Goal: Task Accomplishment & Management: Use online tool/utility

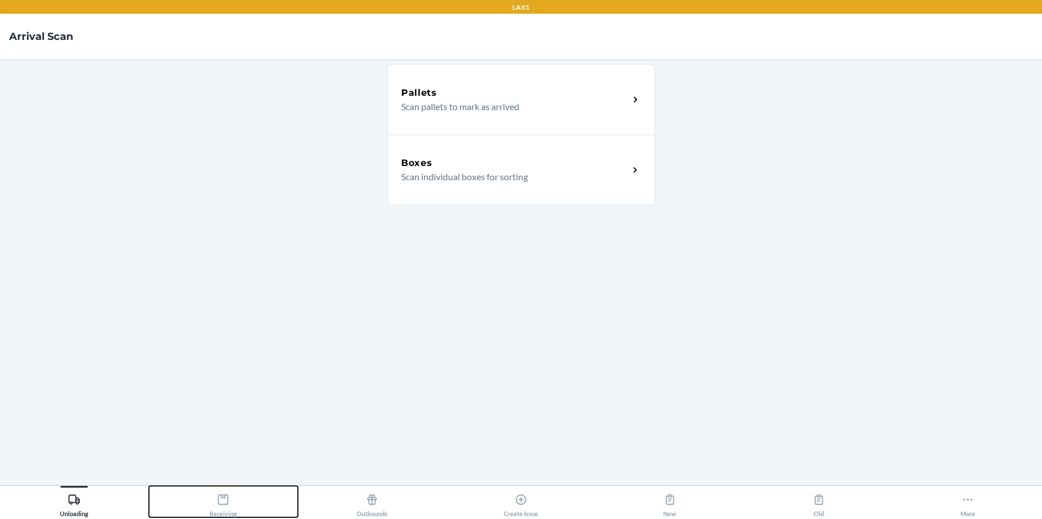
click at [222, 497] on icon at bounding box center [223, 500] width 10 height 10
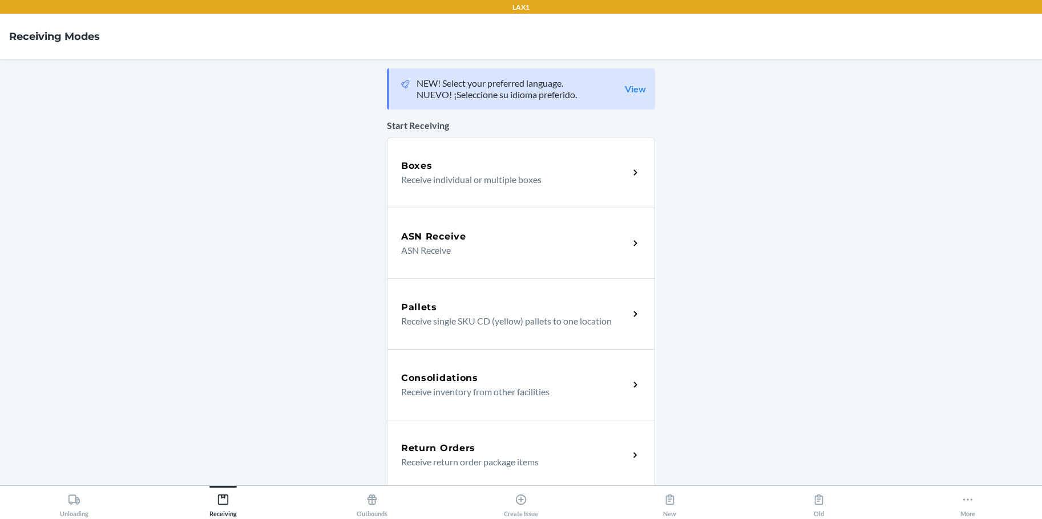
click at [529, 173] on p "Receive individual or multiple boxes" at bounding box center [510, 180] width 219 height 14
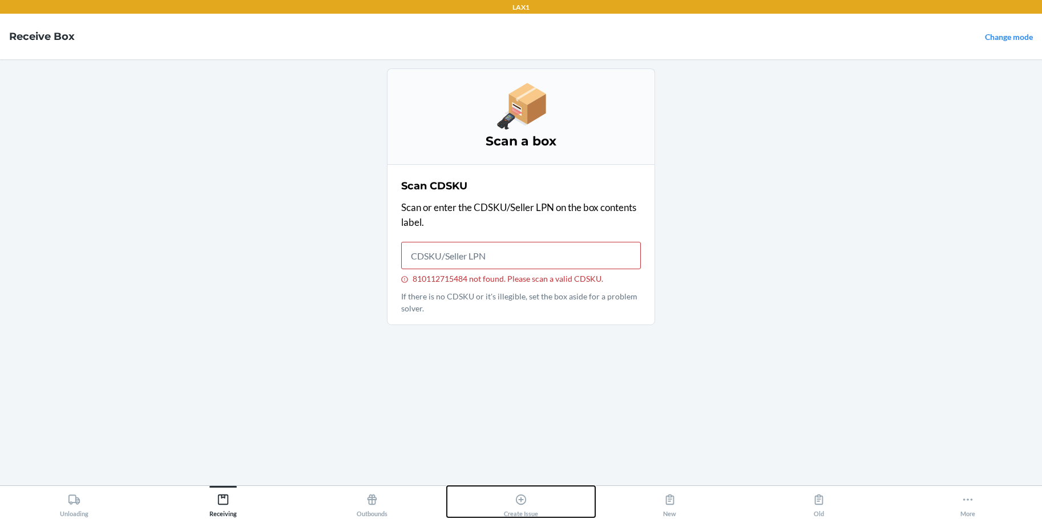
click at [522, 501] on icon at bounding box center [521, 499] width 13 height 13
click at [522, 499] on icon at bounding box center [521, 499] width 13 height 13
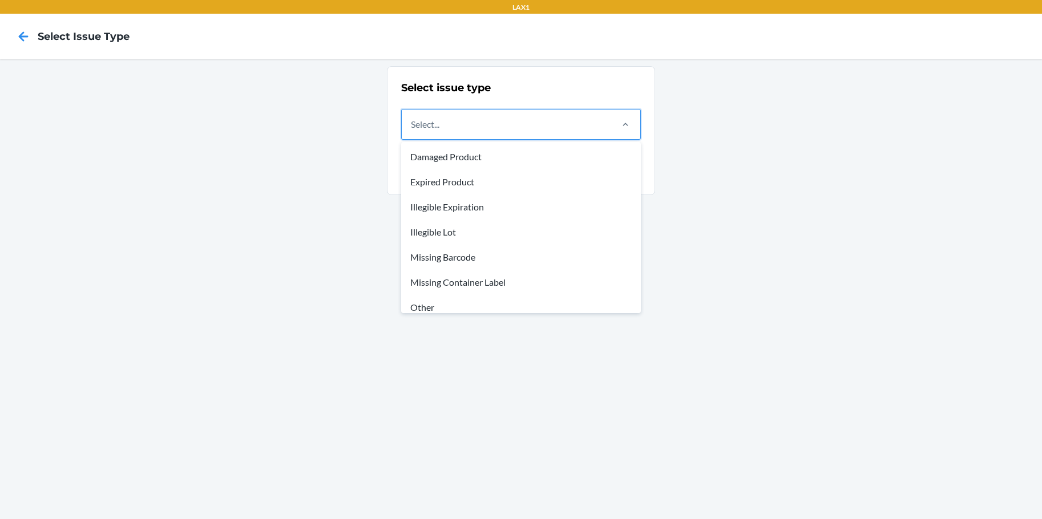
drag, startPoint x: 533, startPoint y: 118, endPoint x: 544, endPoint y: 120, distance: 10.5
click at [537, 120] on div "Select..." at bounding box center [506, 125] width 209 height 30
click at [412, 120] on input "option Damaged Product focused, 1 of 8. 8 results available. Use Up and Down to…" at bounding box center [411, 125] width 1 height 14
click at [479, 284] on div "Missing Container Label" at bounding box center [520, 282] width 235 height 25
click at [412, 131] on input "option Missing Container Label focused, 6 of 8. 8 results available. Use Up and…" at bounding box center [411, 125] width 1 height 14
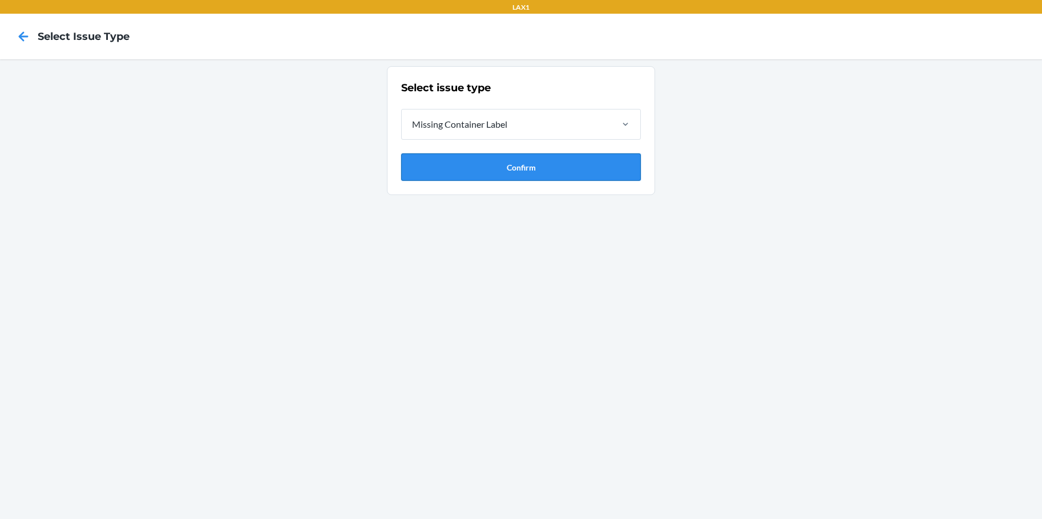
click at [538, 171] on button "Confirm" at bounding box center [521, 166] width 240 height 27
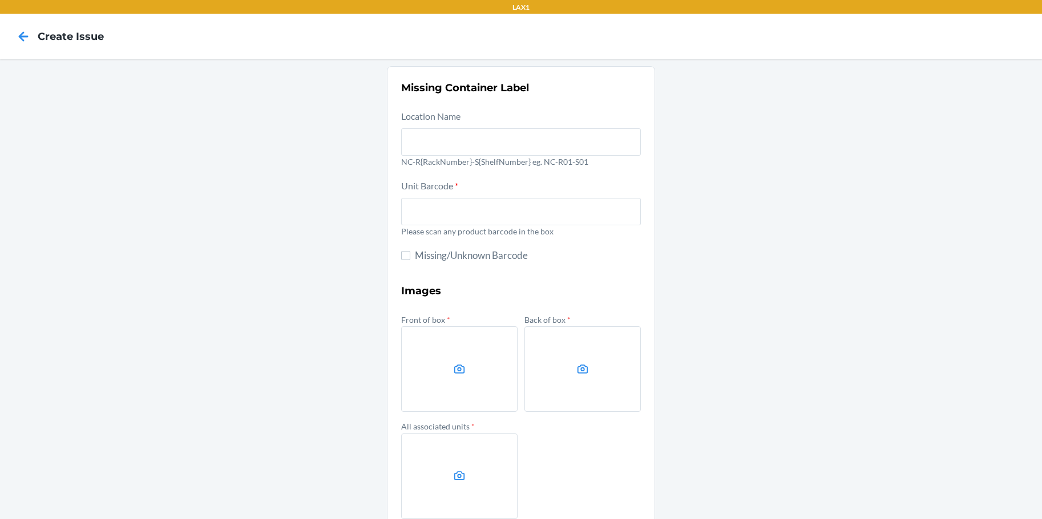
click at [903, 195] on div "Missing Container Label Location Name NC-R{RackNumber}-S{ShelfNumber} eg. NC-R0…" at bounding box center [521, 320] width 1042 height 522
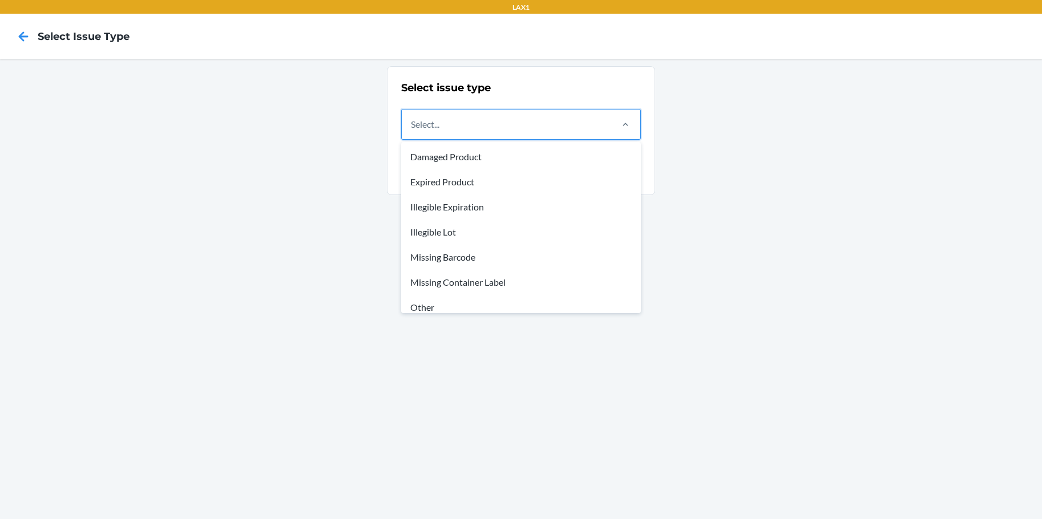
click at [556, 123] on div "Select..." at bounding box center [506, 125] width 209 height 30
click at [412, 123] on input "option Damaged Product focused, 1 of 8. 8 results available. Use Up and Down to…" at bounding box center [411, 125] width 1 height 14
click at [475, 282] on div "Missing Container Label" at bounding box center [520, 282] width 235 height 25
click at [412, 131] on input "option Missing Container Label focused, 6 of 8. 8 results available. Use Up and…" at bounding box center [411, 125] width 1 height 14
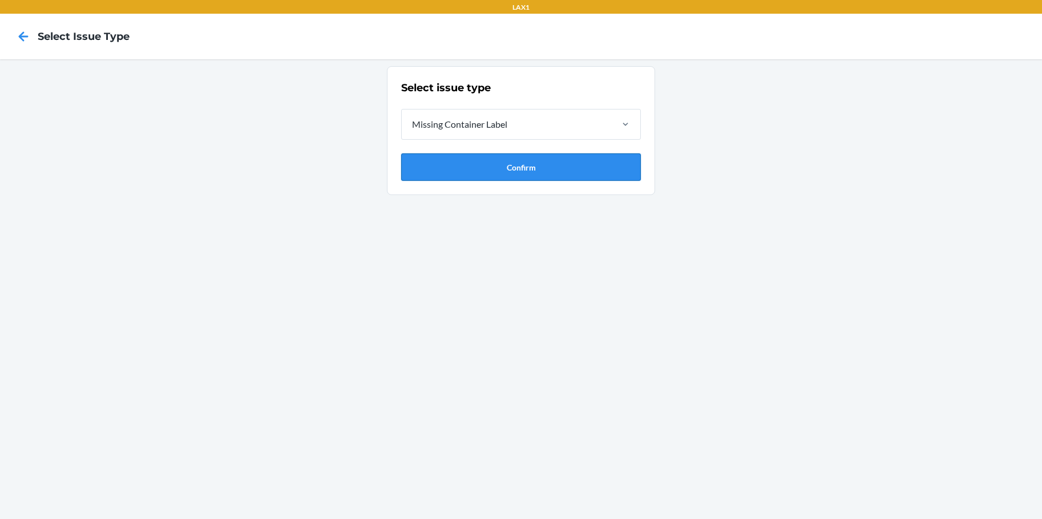
click at [492, 168] on button "Confirm" at bounding box center [521, 166] width 240 height 27
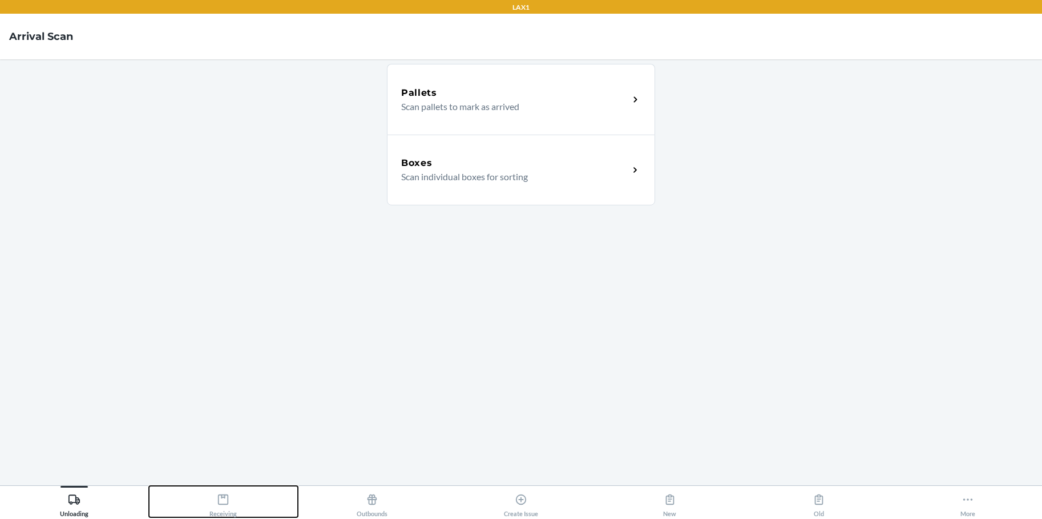
click at [226, 499] on icon at bounding box center [223, 499] width 13 height 13
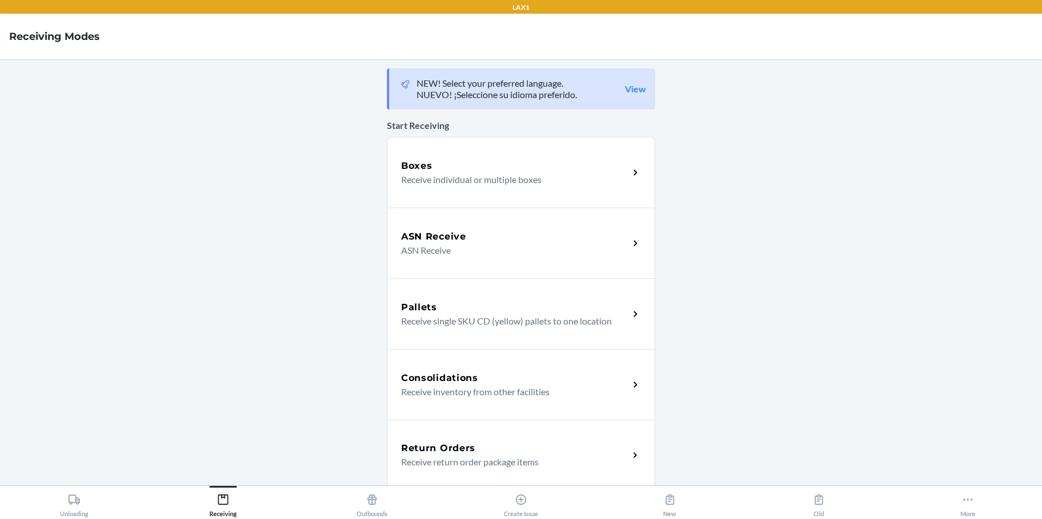
click at [553, 173] on p "Receive individual or multiple boxes" at bounding box center [510, 180] width 219 height 14
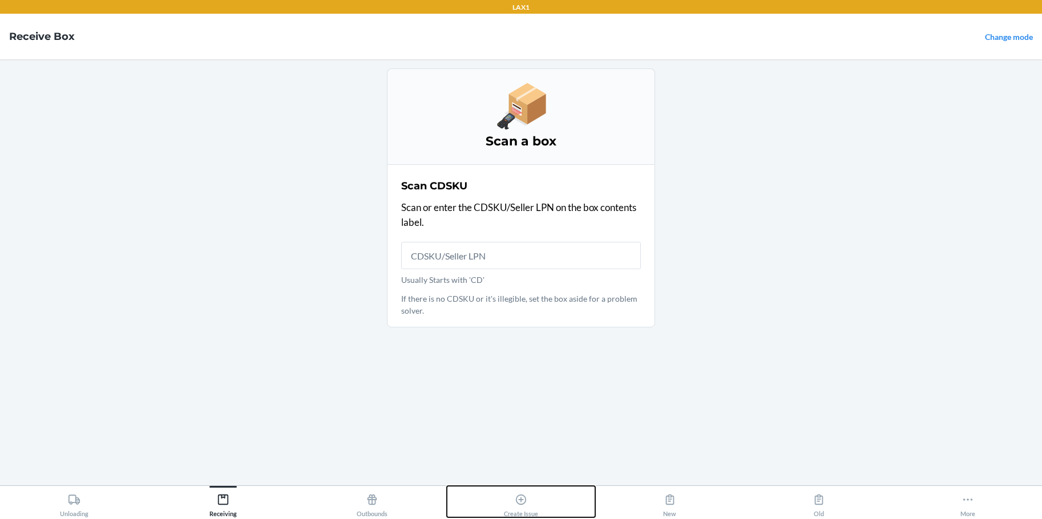
click at [524, 499] on icon at bounding box center [521, 499] width 13 height 13
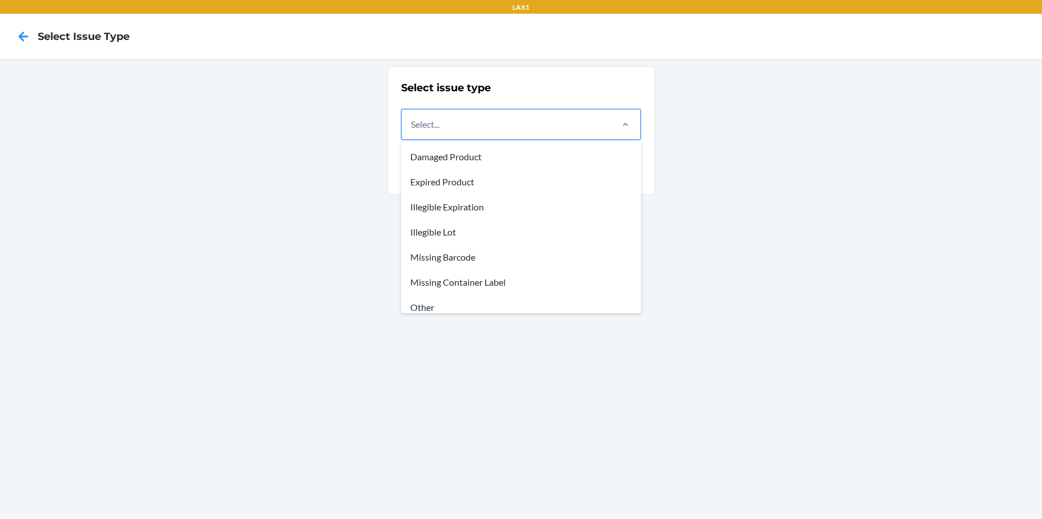
click at [560, 128] on div "Select..." at bounding box center [506, 125] width 209 height 30
click at [412, 128] on input "option Damaged Product focused, 1 of 8. 8 results available. Use Up and Down to…" at bounding box center [411, 125] width 1 height 14
click at [479, 281] on div "Missing Container Label" at bounding box center [520, 282] width 235 height 25
click at [412, 131] on input "option Missing Container Label focused, 6 of 8. 8 results available. Use Up and…" at bounding box center [411, 125] width 1 height 14
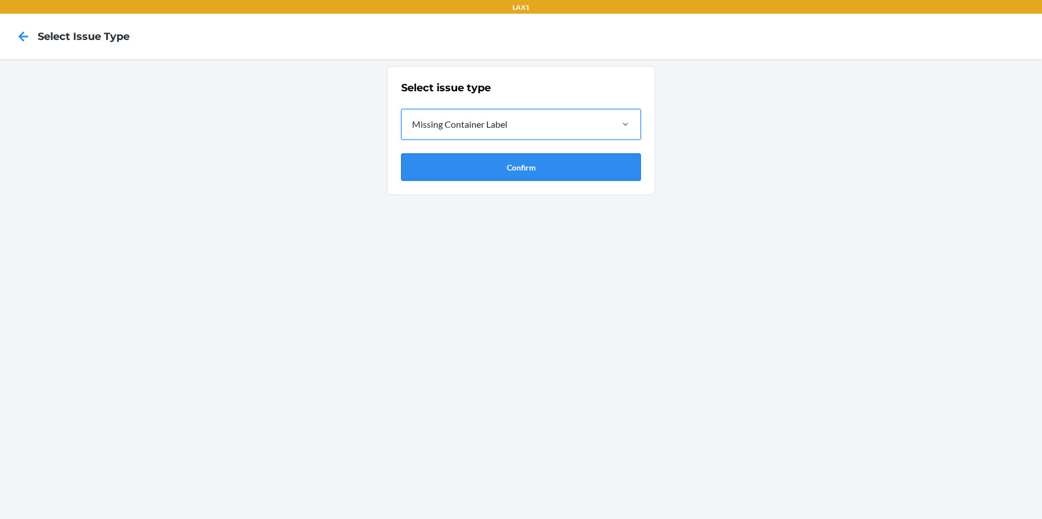
click at [567, 169] on button "Confirm" at bounding box center [521, 166] width 240 height 27
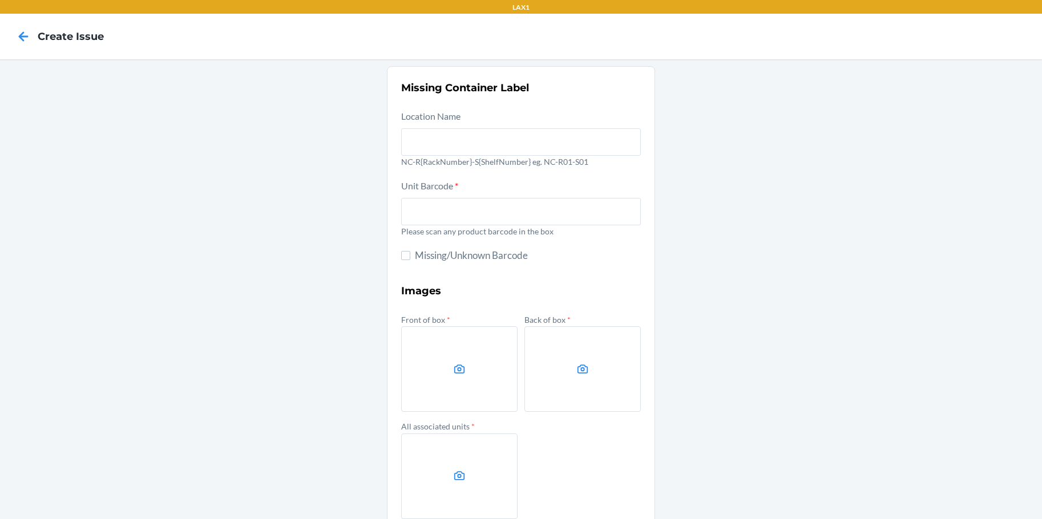
click at [900, 283] on div "Missing Container Label Location Name NC-R{RackNumber}-S{ShelfNumber} eg. NC-R0…" at bounding box center [521, 320] width 1042 height 522
click at [483, 379] on label at bounding box center [459, 369] width 116 height 86
click at [0, 0] on input "file" at bounding box center [0, 0] width 0 height 0
click at [483, 216] on input "text" at bounding box center [521, 211] width 240 height 27
type input "810112715484"
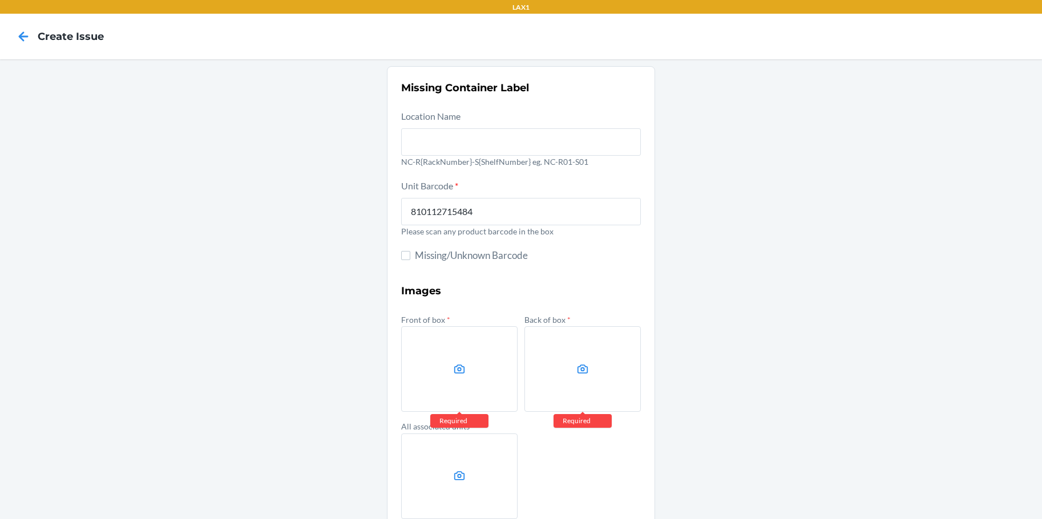
click at [294, 291] on div "Missing Container Label Location Name NC-R{RackNumber}-S{ShelfNumber} eg. NC-R0…" at bounding box center [521, 320] width 1042 height 522
click at [482, 367] on label at bounding box center [459, 369] width 116 height 86
click at [0, 0] on input "file" at bounding box center [0, 0] width 0 height 0
click at [482, 378] on label at bounding box center [459, 369] width 116 height 86
click at [0, 0] on input "file" at bounding box center [0, 0] width 0 height 0
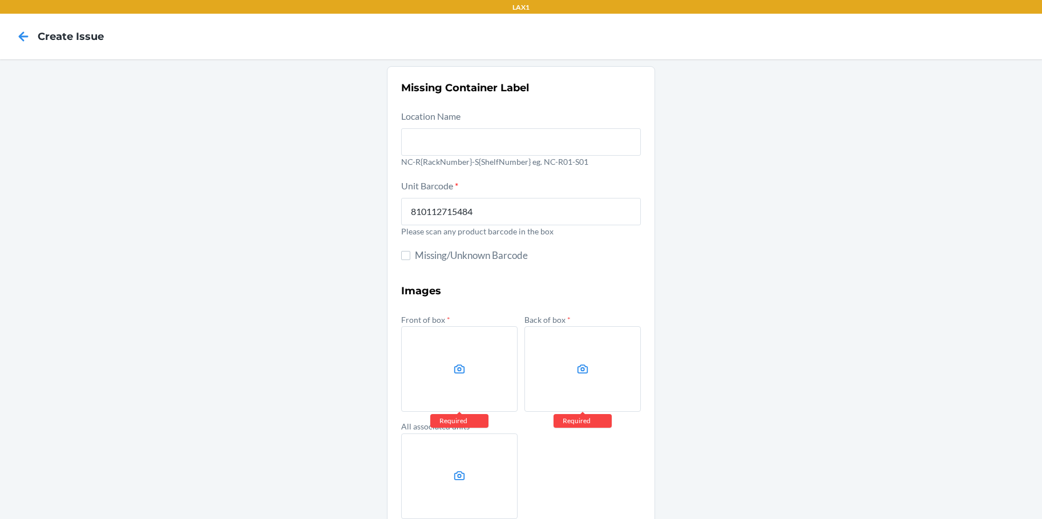
click at [459, 367] on icon at bounding box center [459, 369] width 11 height 9
click at [0, 0] on input "file" at bounding box center [0, 0] width 0 height 0
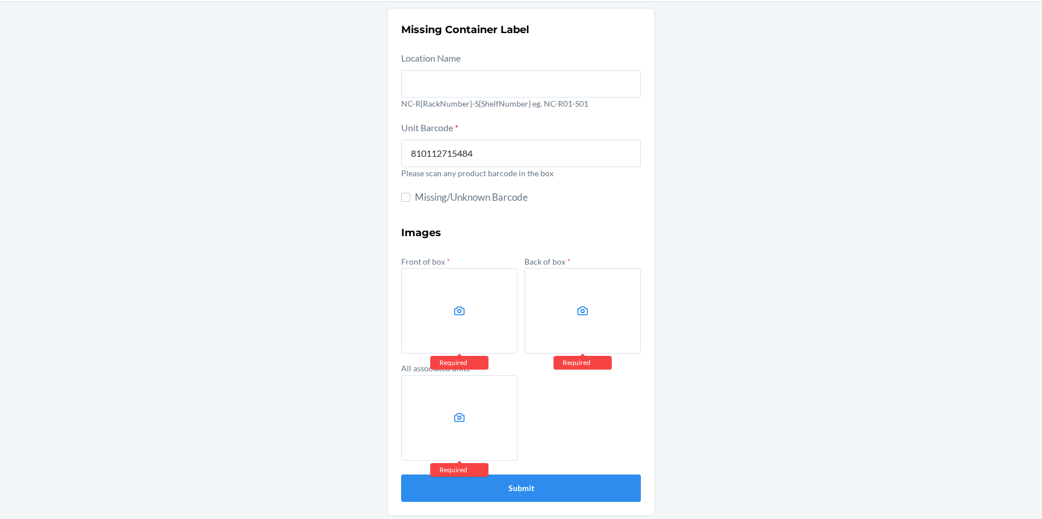
scroll to position [62, 0]
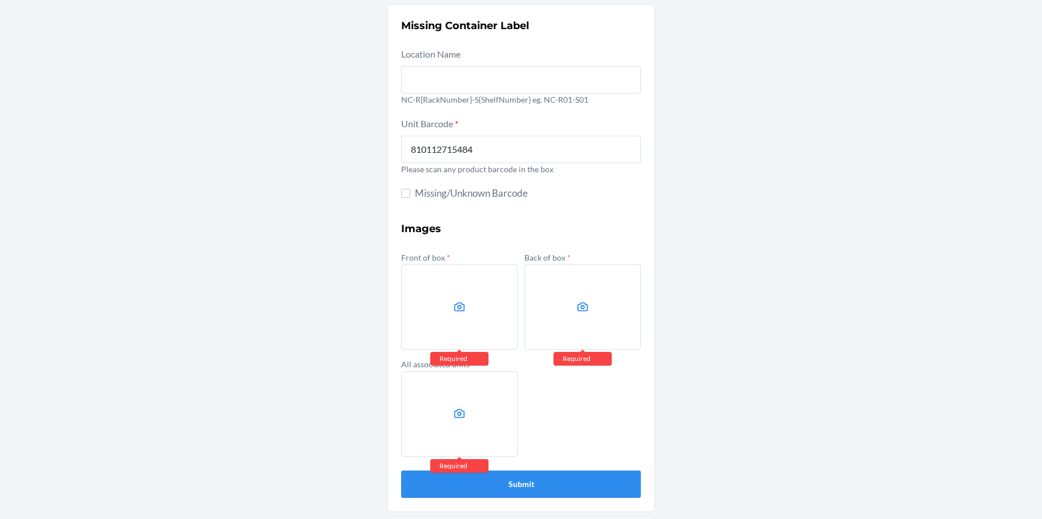
click at [468, 306] on label at bounding box center [459, 307] width 116 height 86
click at [0, 0] on input "file" at bounding box center [0, 0] width 0 height 0
click at [453, 303] on icon at bounding box center [459, 307] width 13 height 13
click at [0, 0] on input "file" at bounding box center [0, 0] width 0 height 0
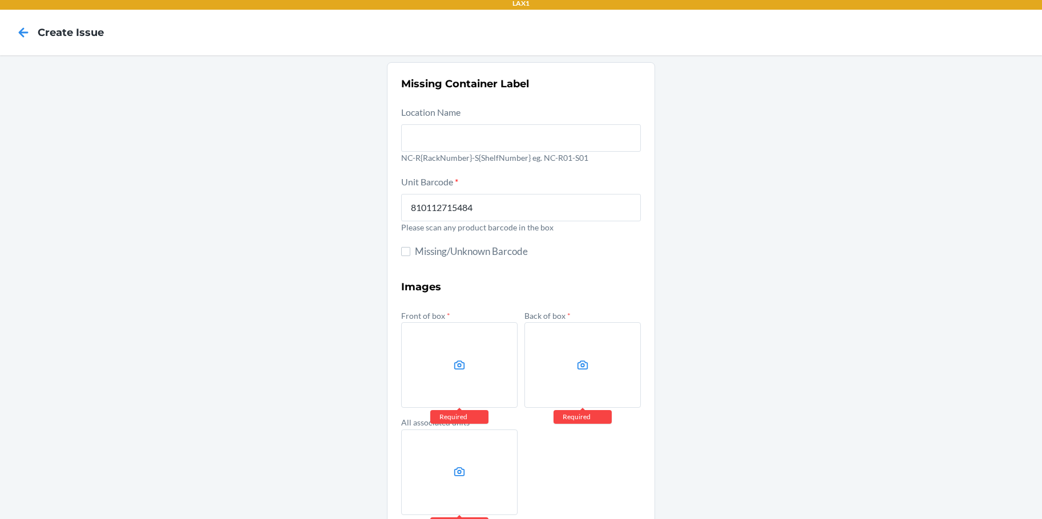
scroll to position [0, 0]
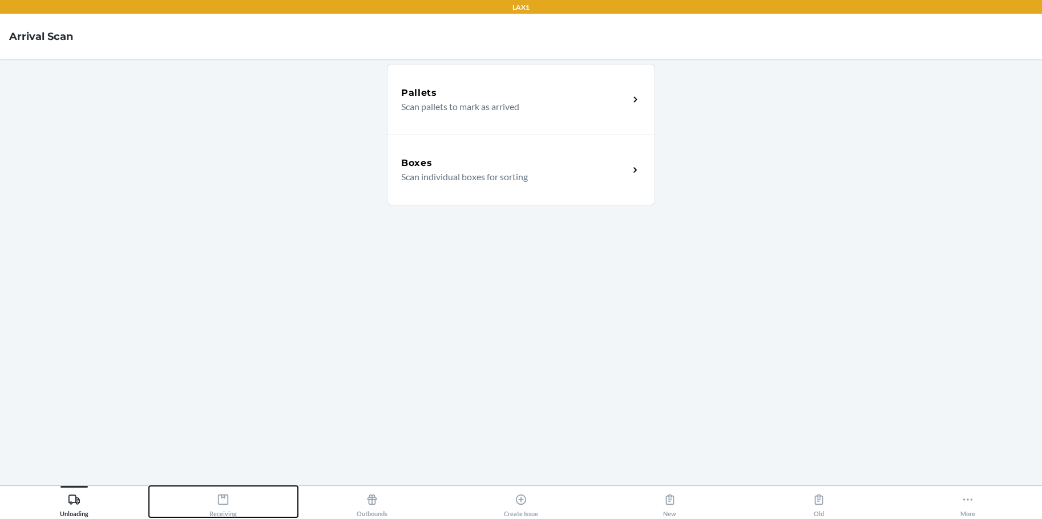
click at [224, 502] on icon at bounding box center [223, 499] width 13 height 13
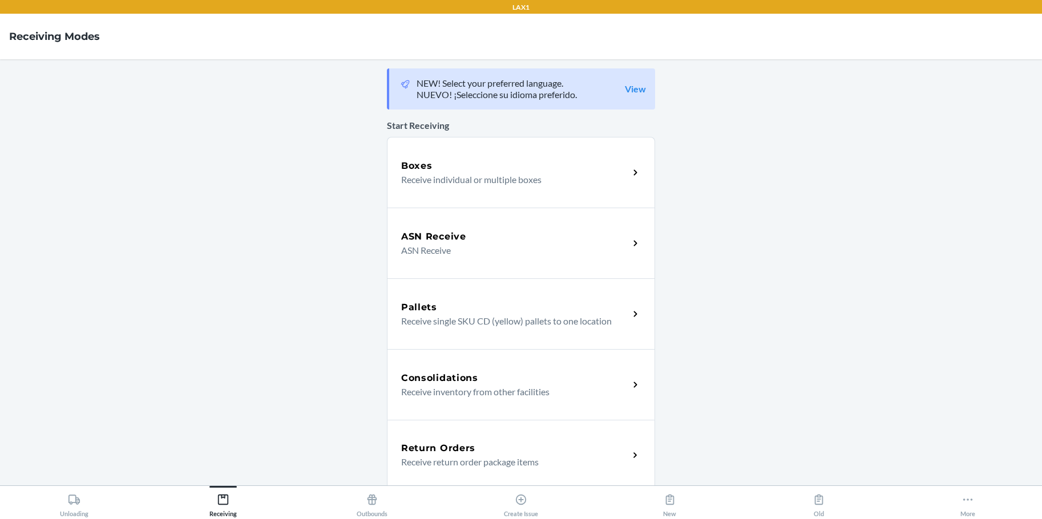
click at [468, 173] on p "Receive individual or multiple boxes" at bounding box center [510, 180] width 219 height 14
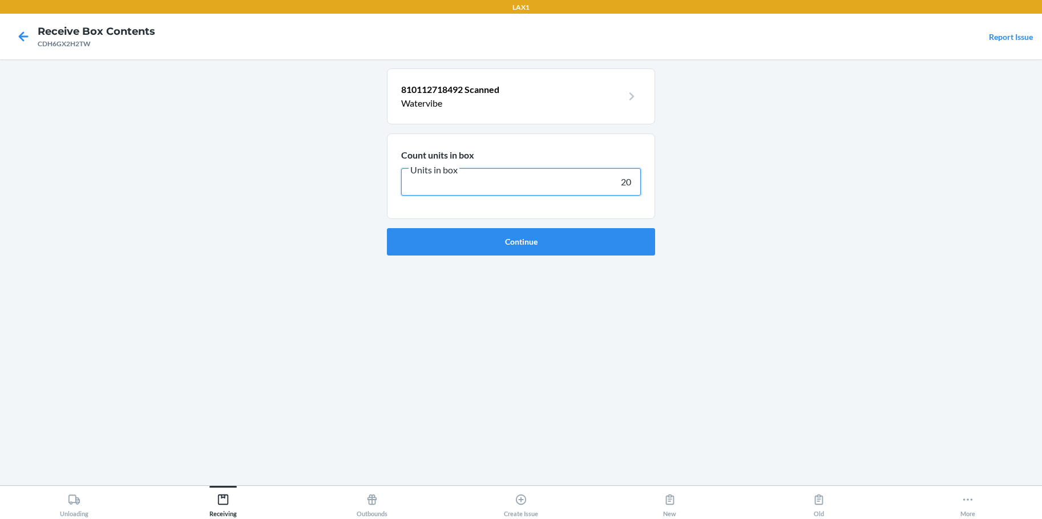
type input "200"
click button "Continue" at bounding box center [521, 241] width 268 height 27
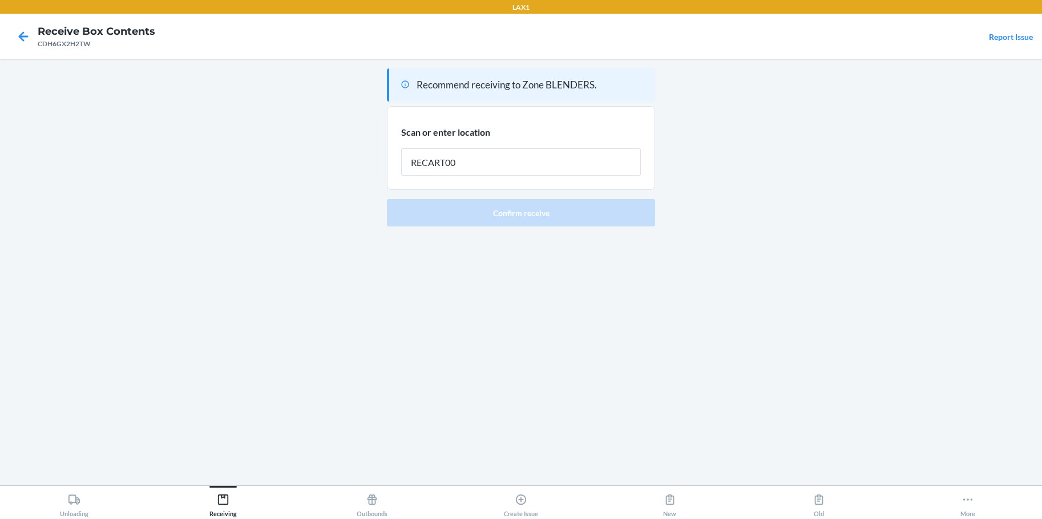
type input "RECART001"
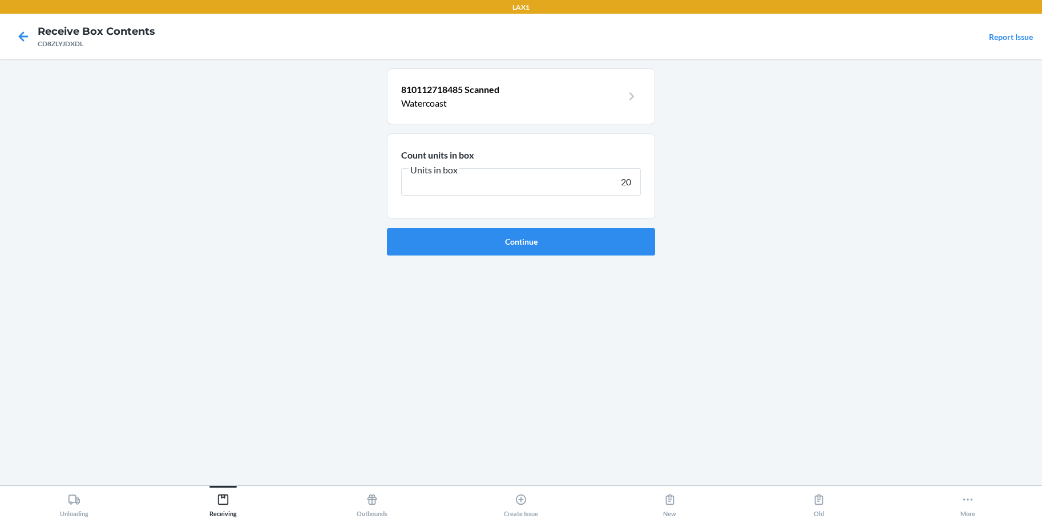
type input "200"
click button "Continue" at bounding box center [521, 241] width 268 height 27
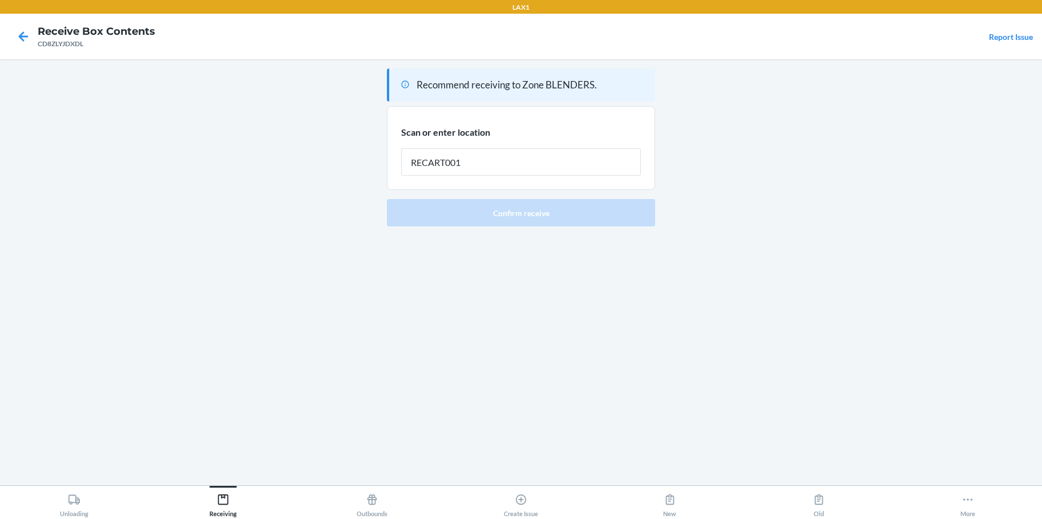
type input "RECART001"
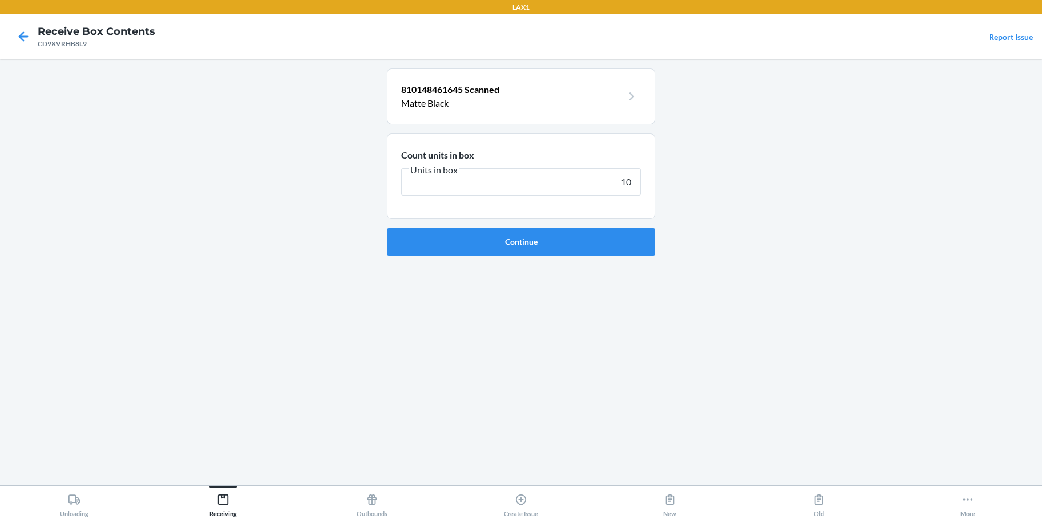
type input "100"
click button "Continue" at bounding box center [521, 241] width 268 height 27
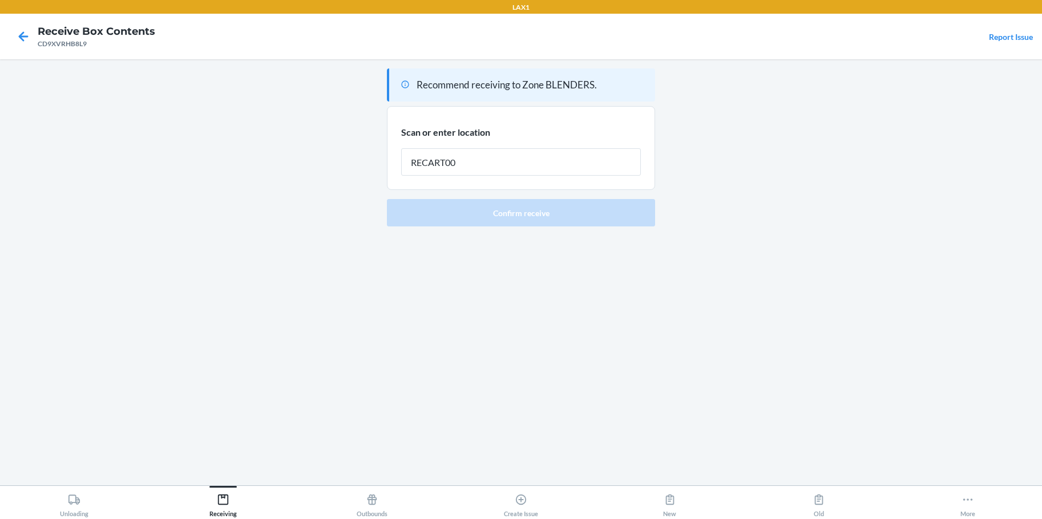
type input "RECART001"
